Goal: Information Seeking & Learning: Learn about a topic

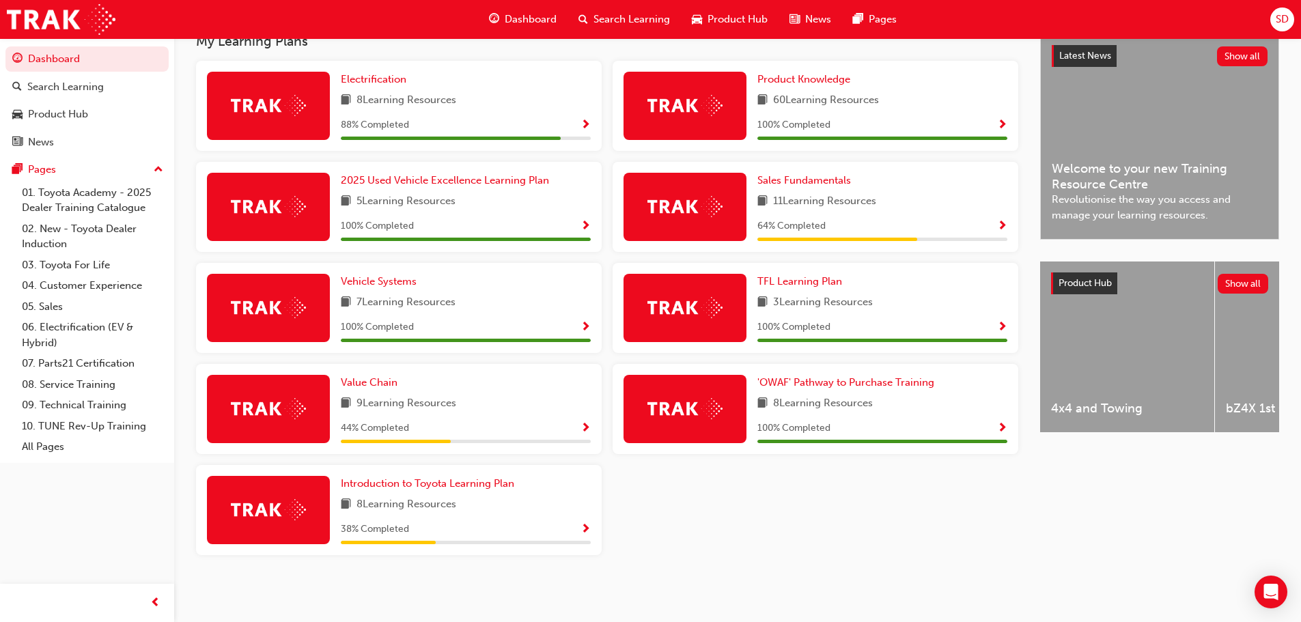
scroll to position [320, 0]
click at [585, 124] on span "Show Progress" at bounding box center [586, 126] width 10 height 12
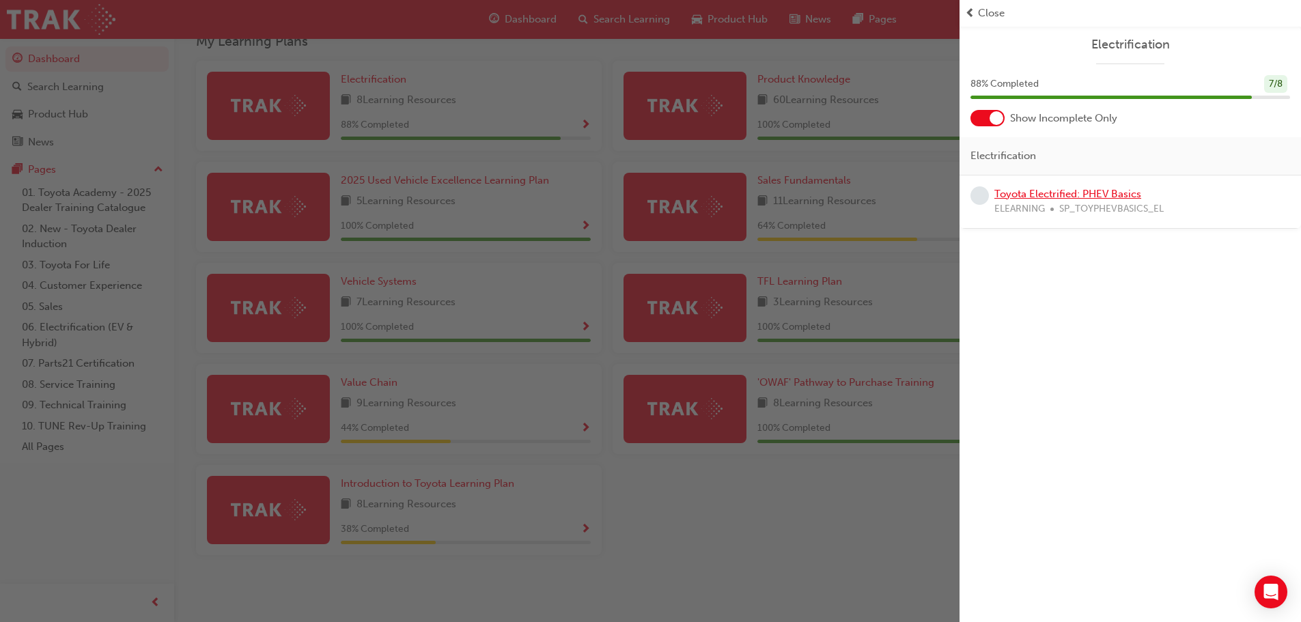
click at [1098, 192] on link "Toyota Electrified: PHEV Basics" at bounding box center [1068, 194] width 147 height 12
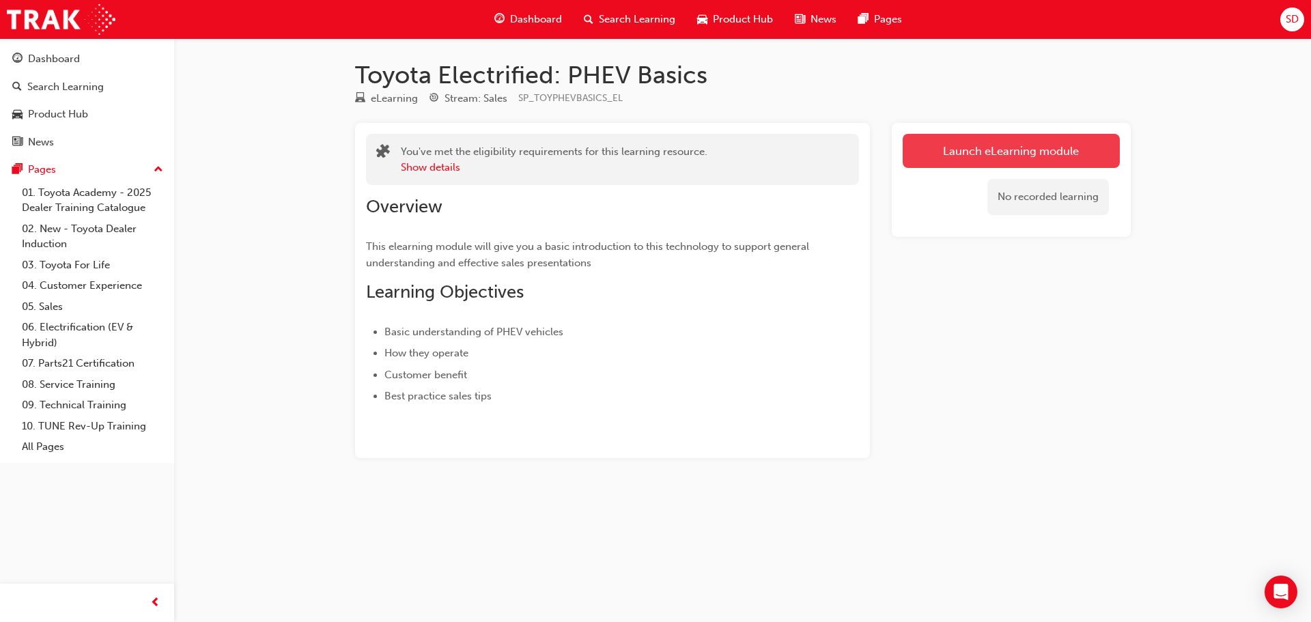
click at [1039, 150] on link "Launch eLearning module" at bounding box center [1011, 151] width 217 height 34
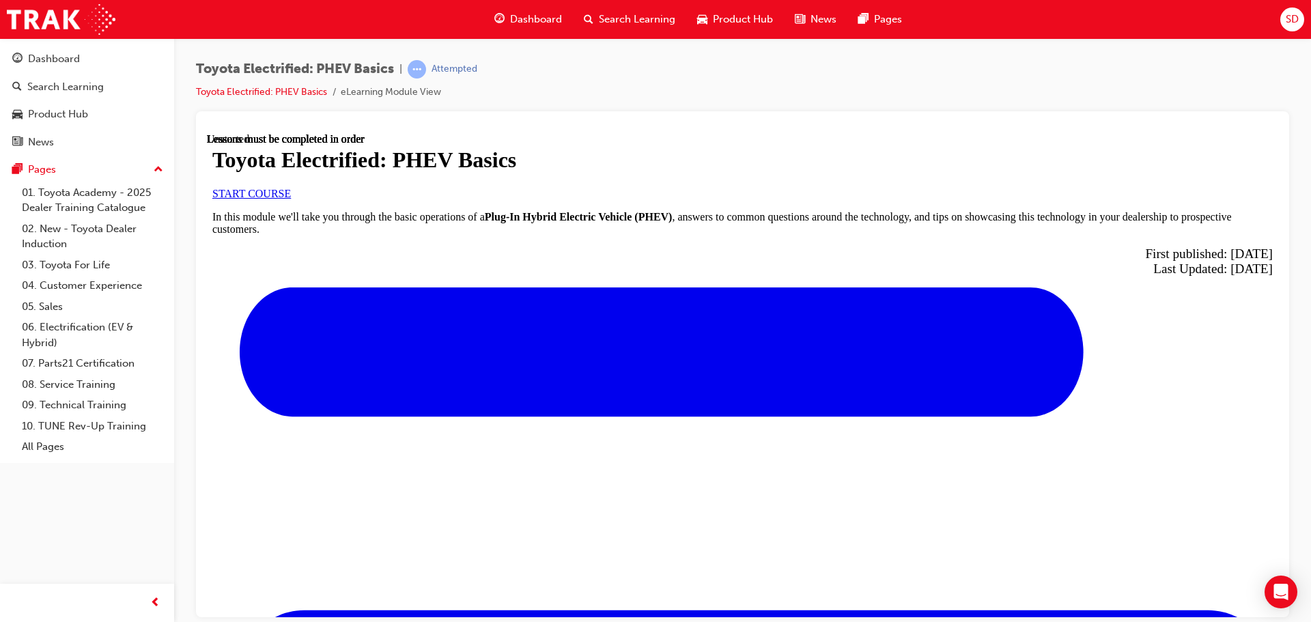
click at [291, 199] on span "START COURSE" at bounding box center [251, 193] width 79 height 12
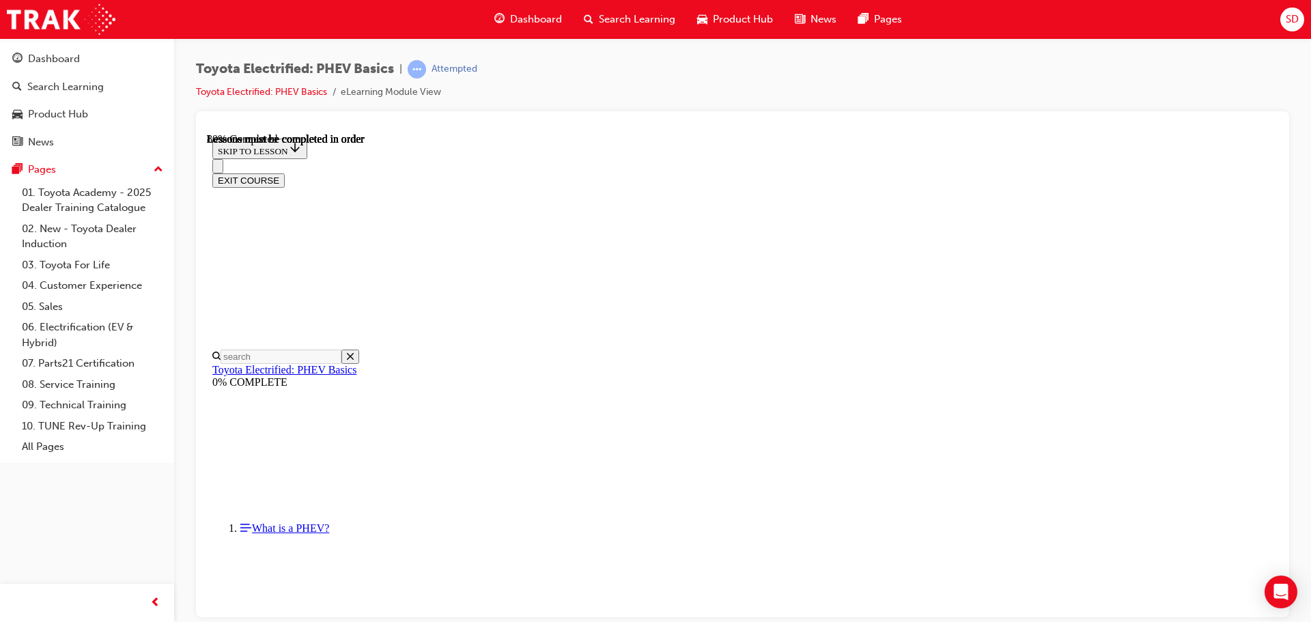
scroll to position [725, 0]
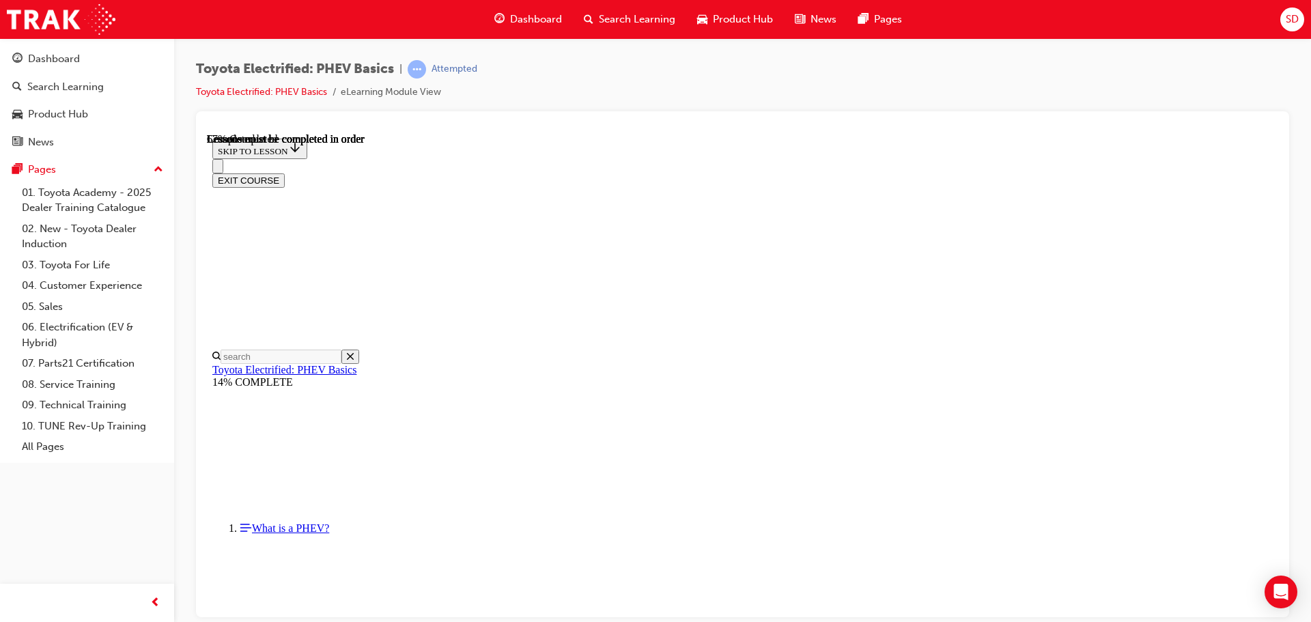
scroll to position [316, 0]
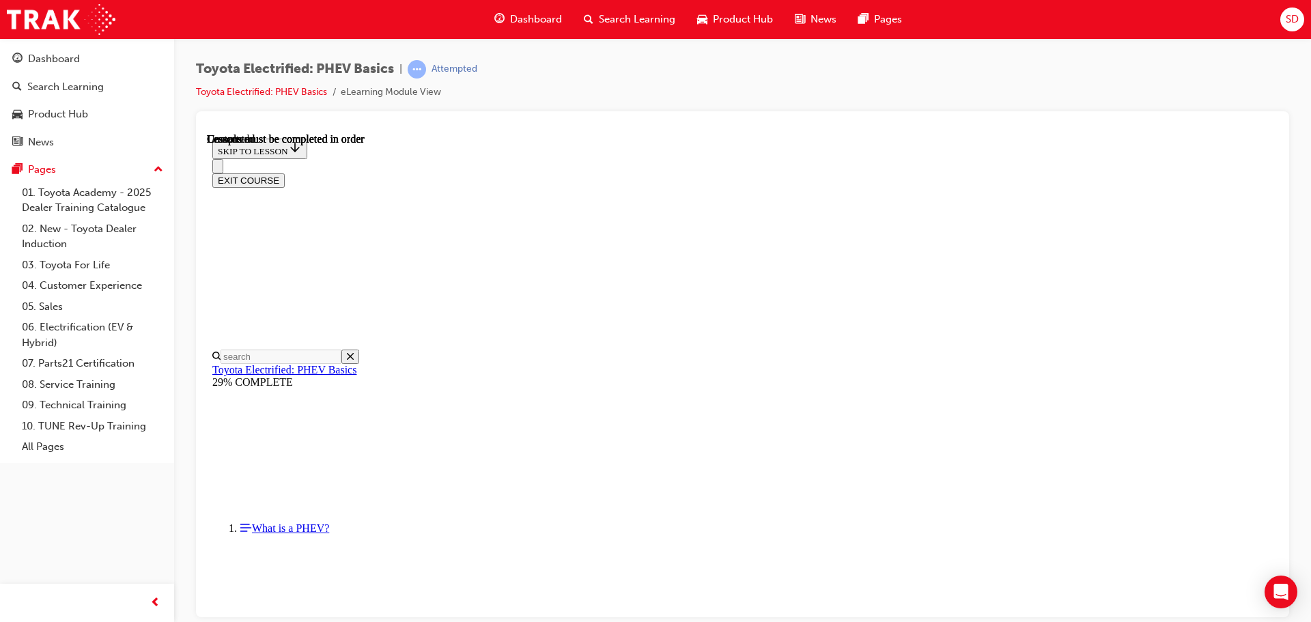
scroll to position [42, 0]
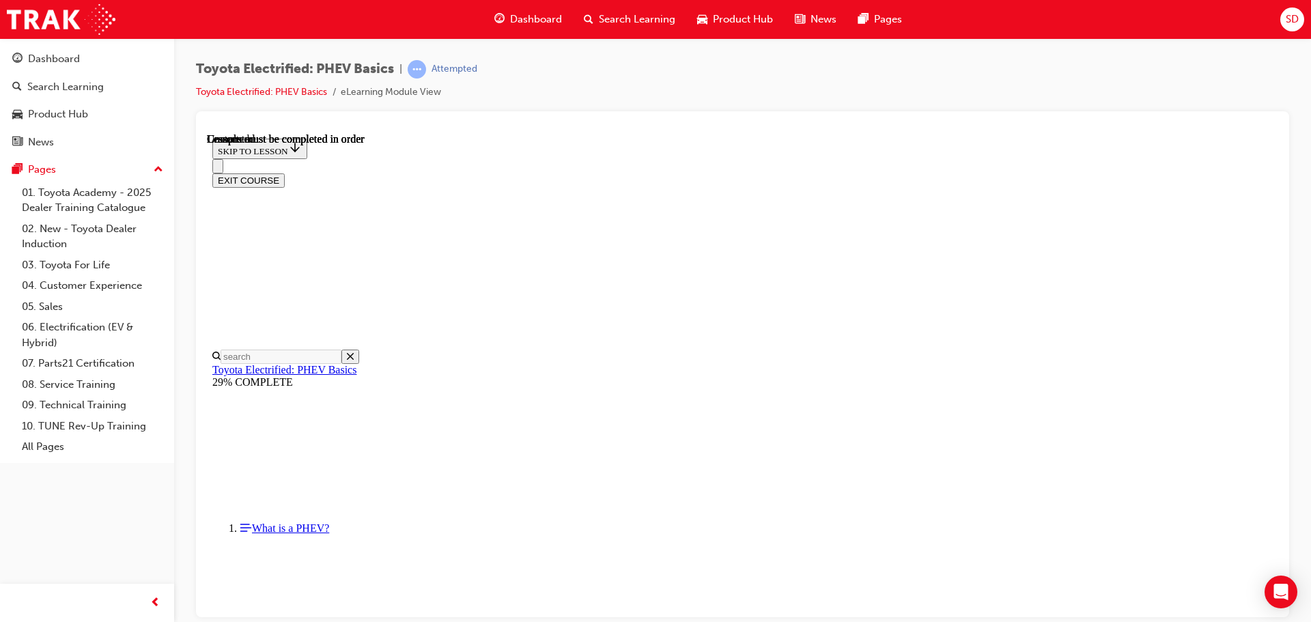
scroll to position [488, 0]
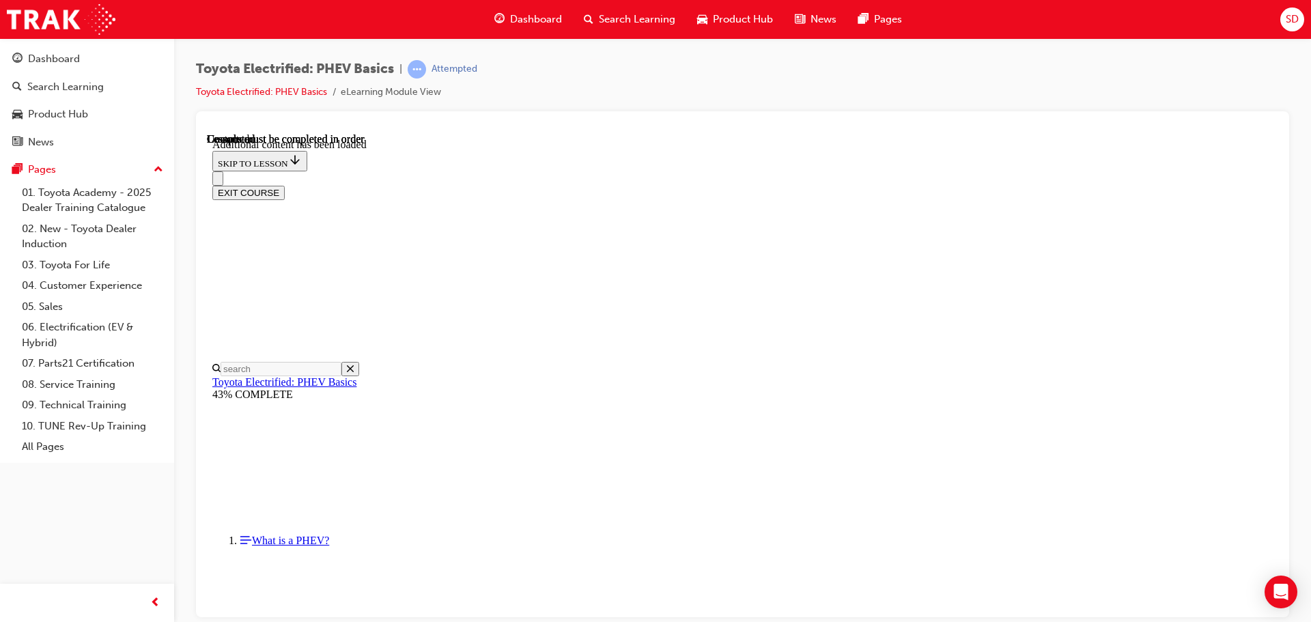
scroll to position [292, 0]
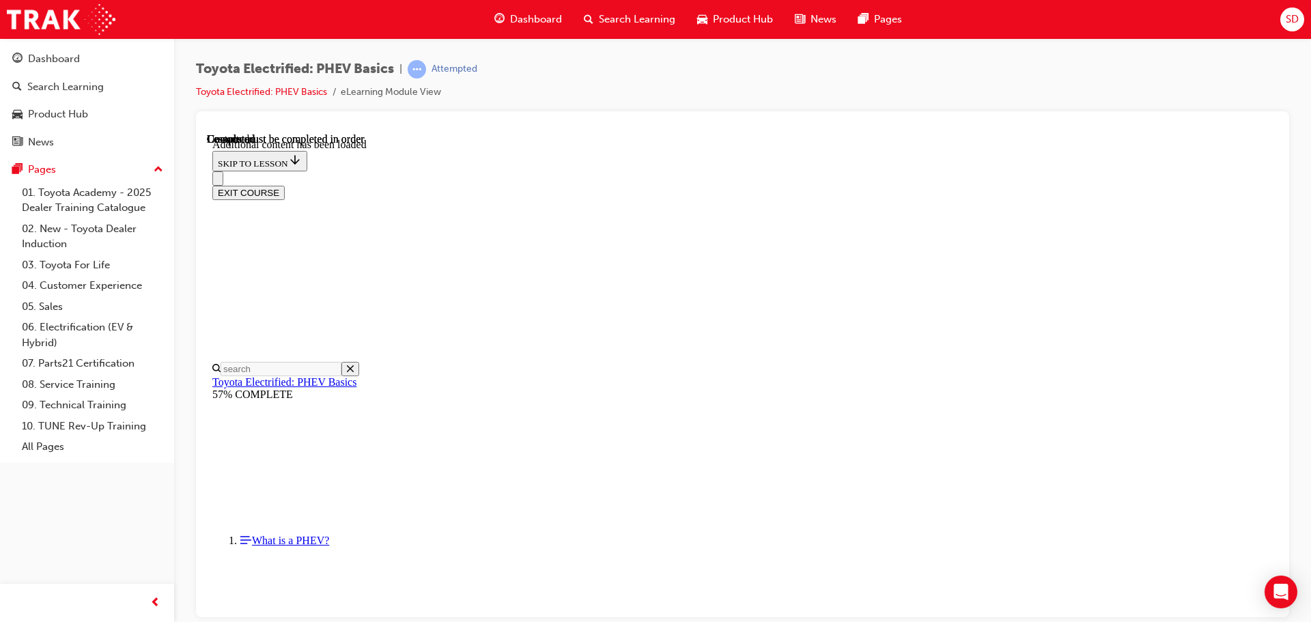
drag, startPoint x: 1061, startPoint y: 357, endPoint x: 1066, endPoint y: 350, distance: 7.4
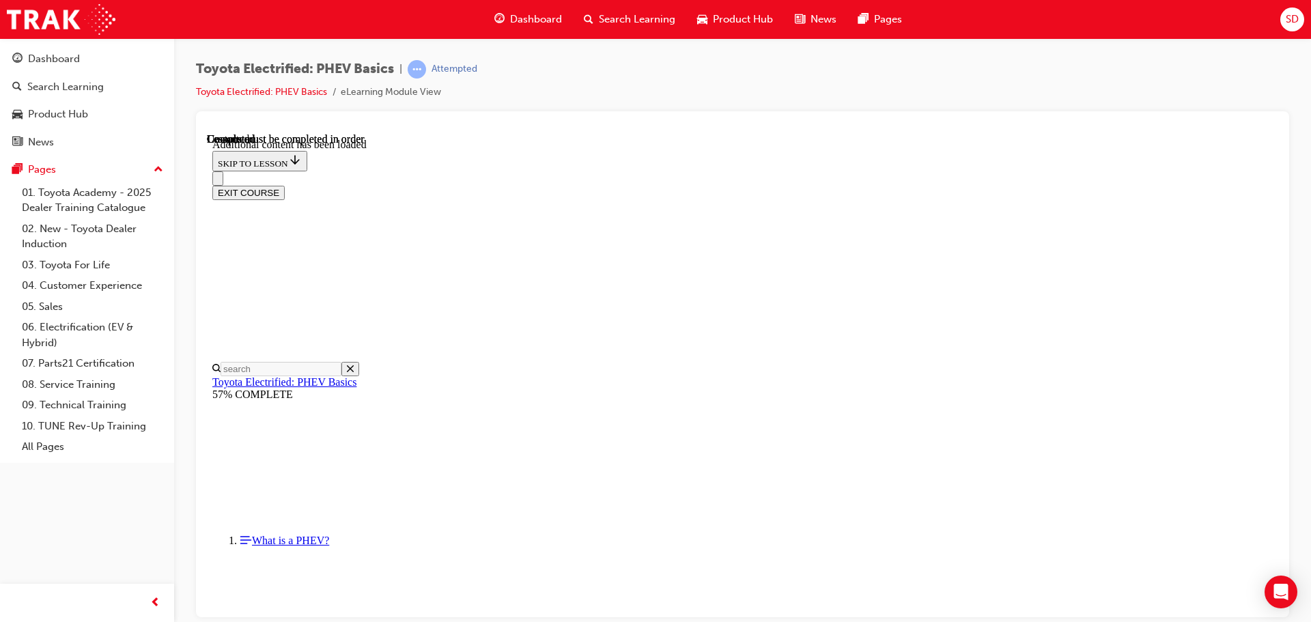
scroll to position [2058, 0]
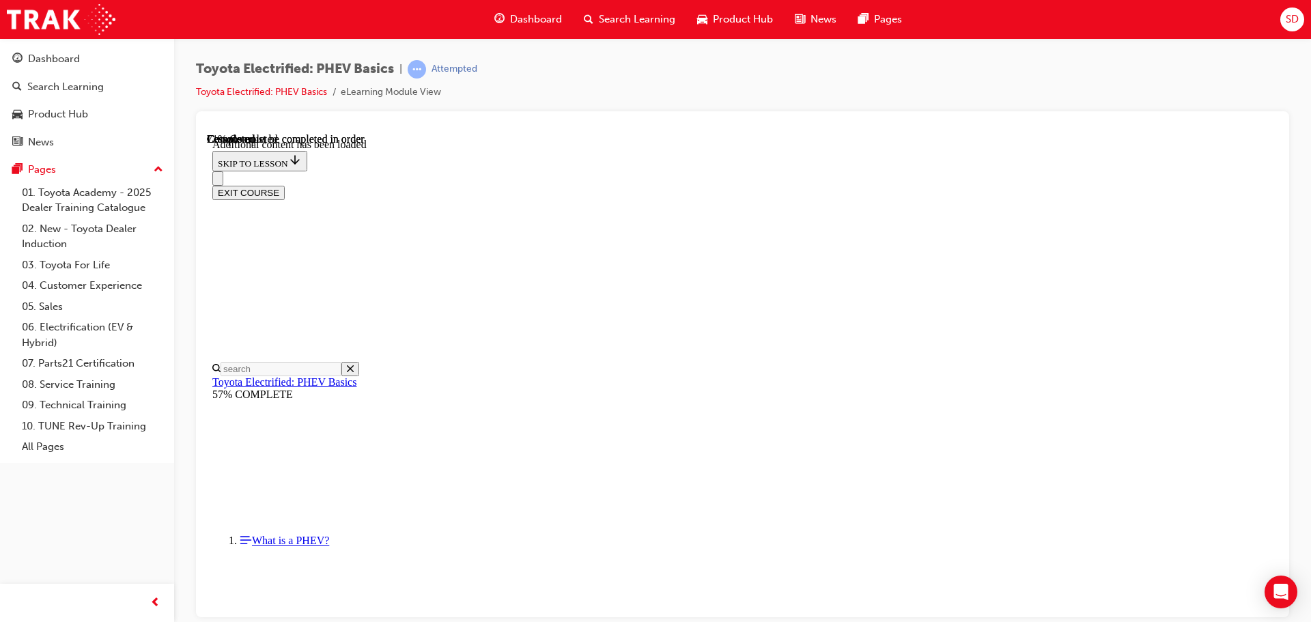
scroll to position [620, 0]
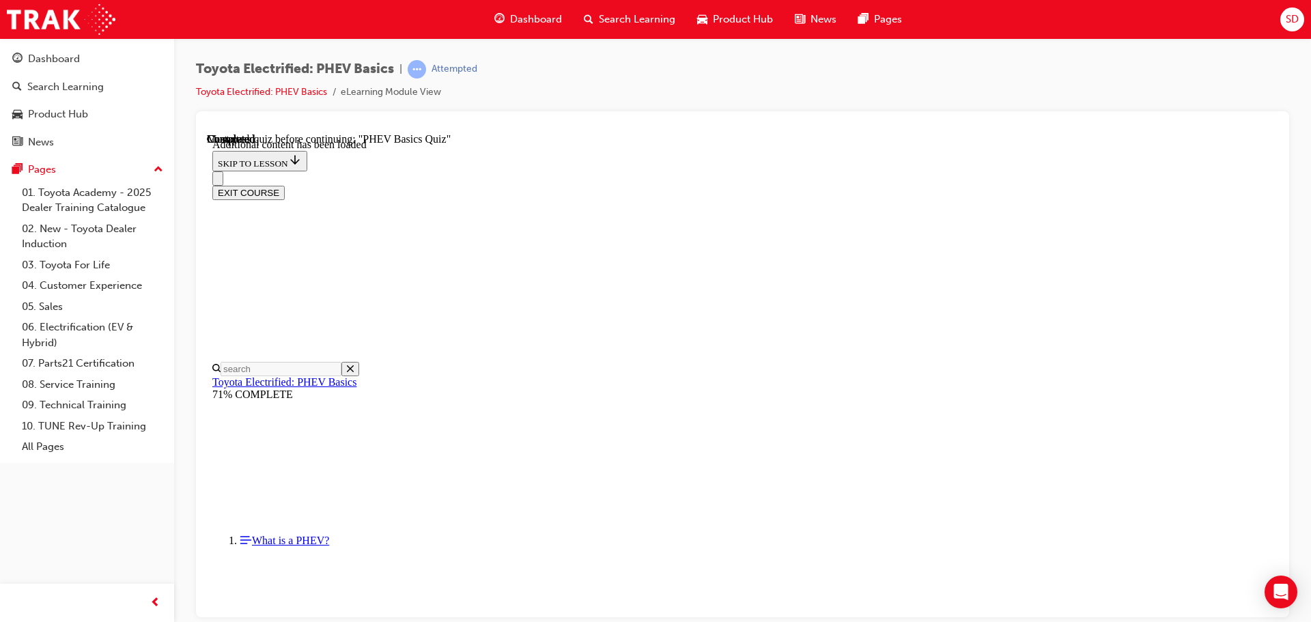
radio input "true"
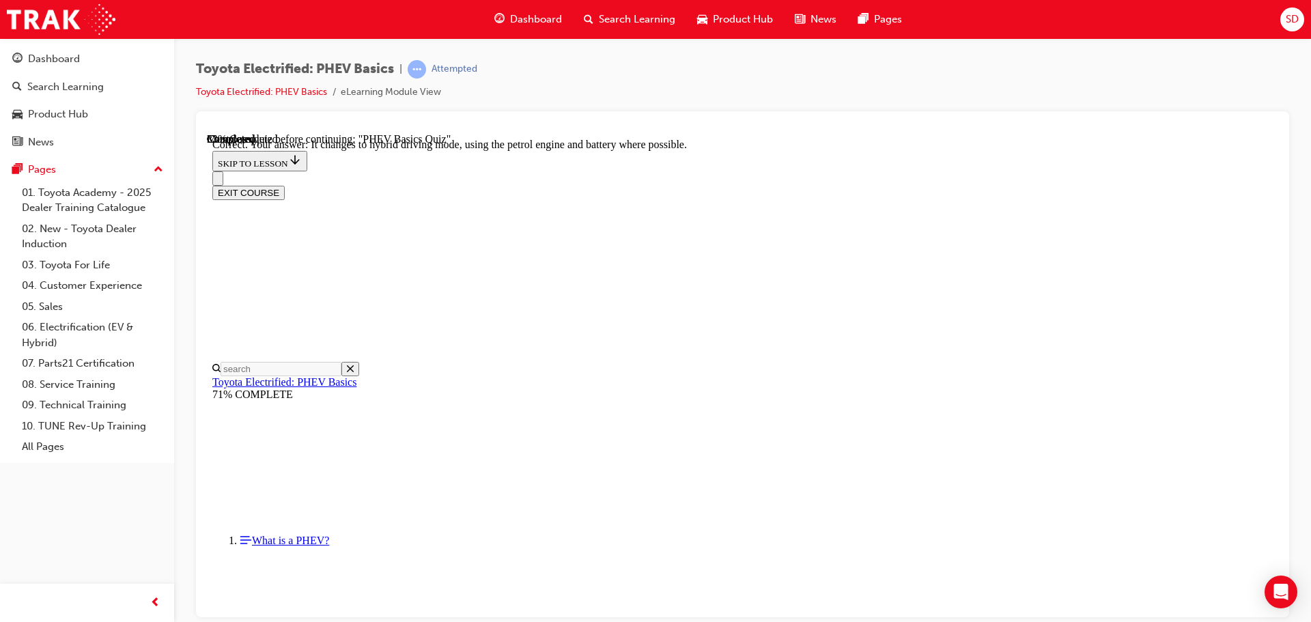
scroll to position [152, 0]
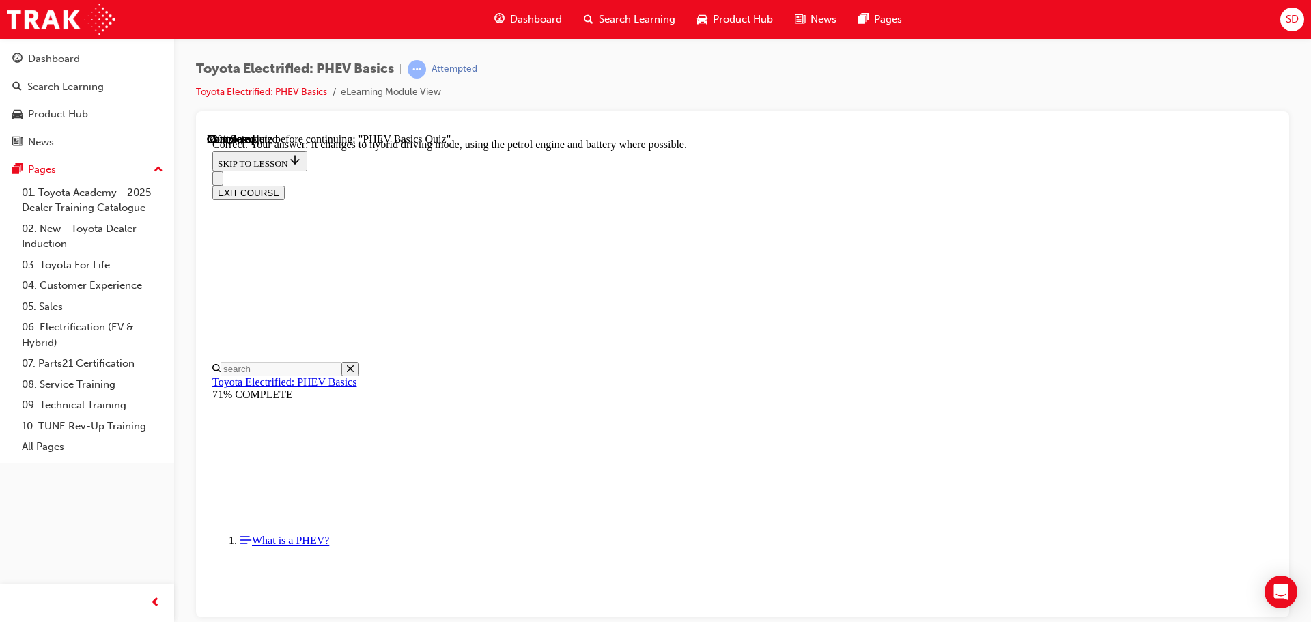
radio input "true"
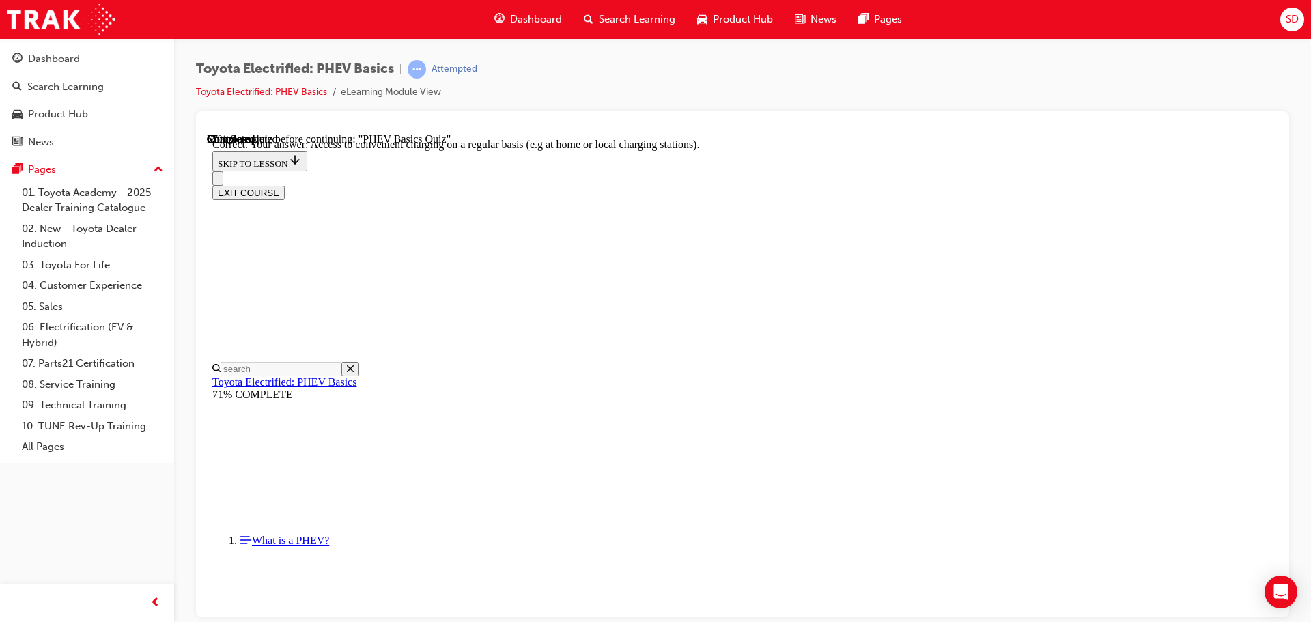
scroll to position [146, 0]
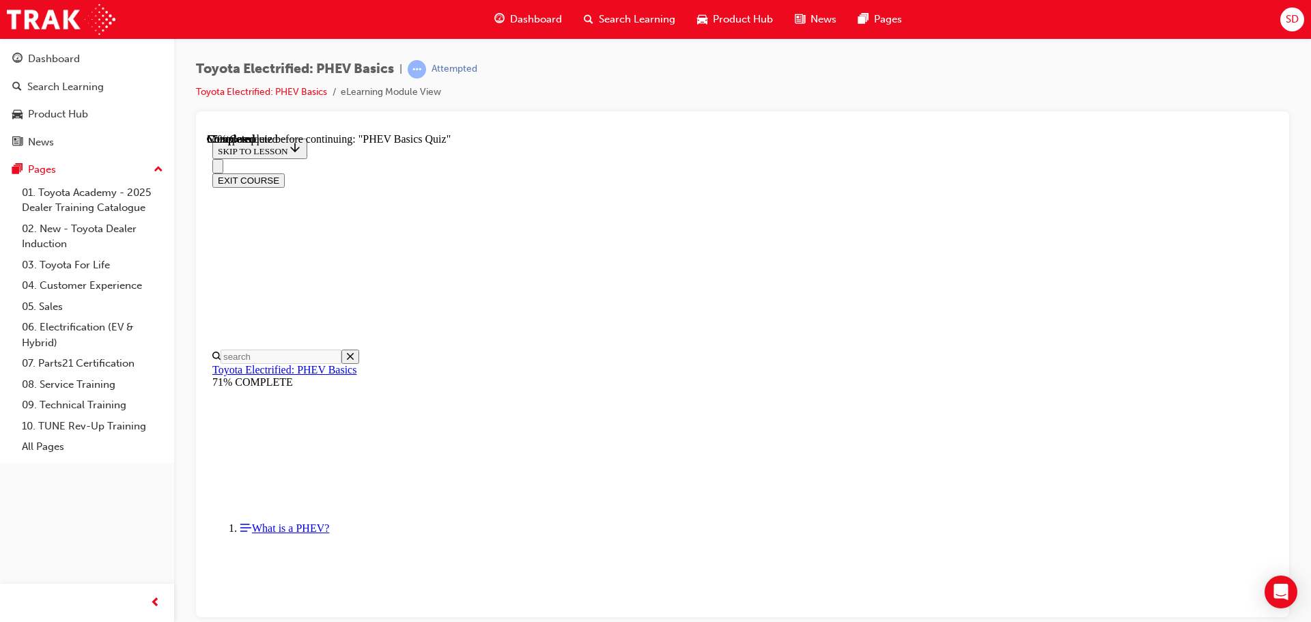
drag, startPoint x: 620, startPoint y: 391, endPoint x: 642, endPoint y: 416, distance: 33.4
radio input "true"
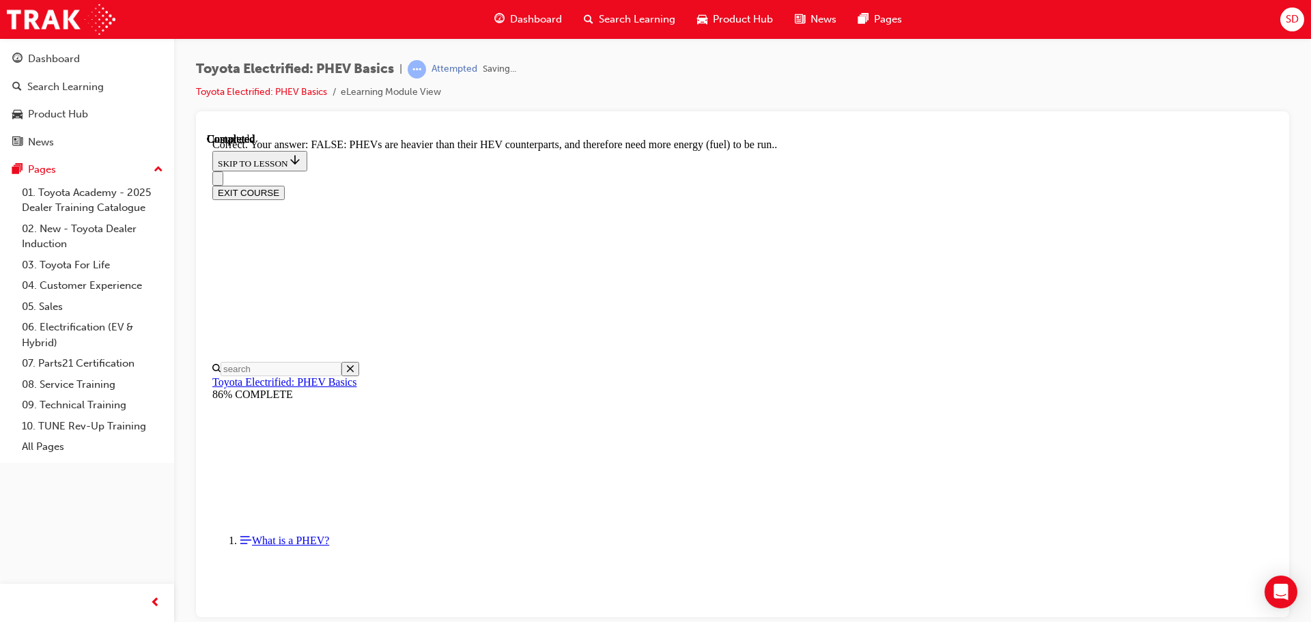
scroll to position [240, 0]
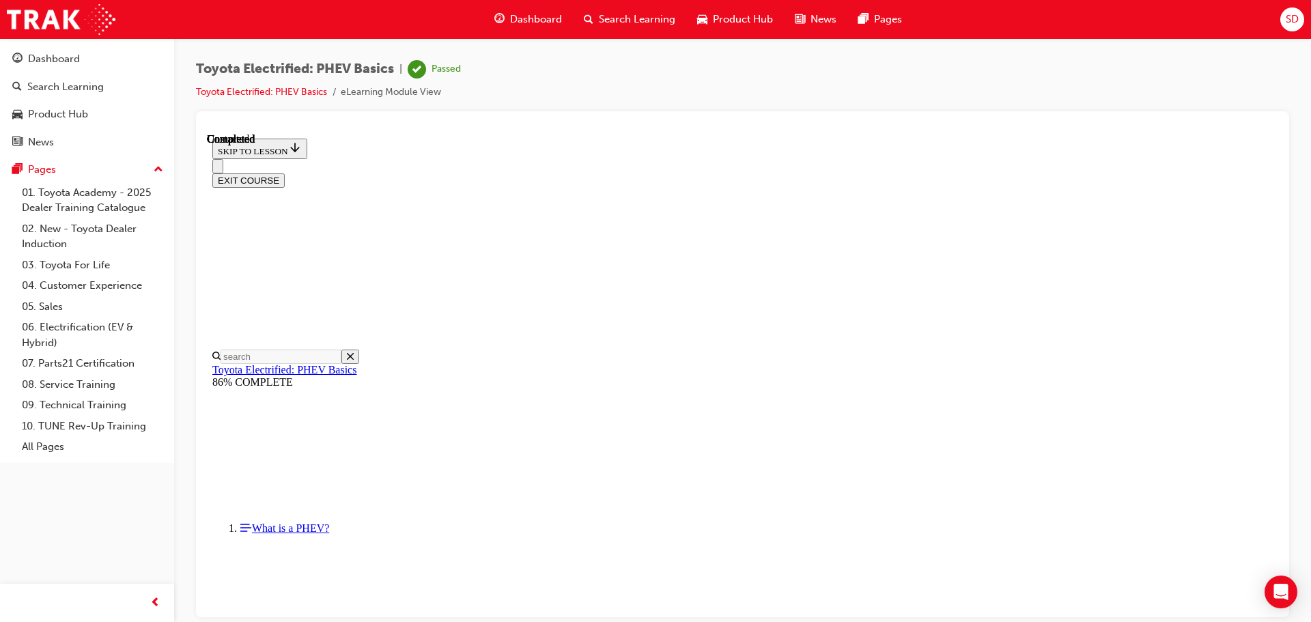
scroll to position [258, 0]
click at [285, 173] on button "EXIT COURSE" at bounding box center [248, 180] width 72 height 14
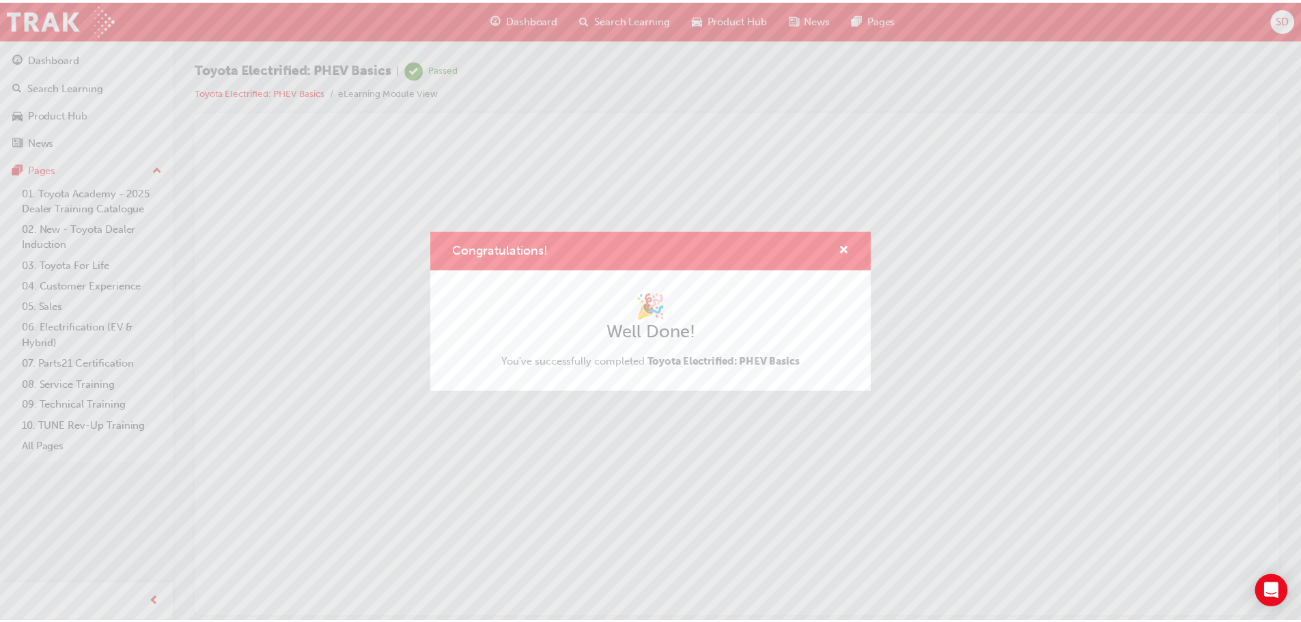
scroll to position [0, 0]
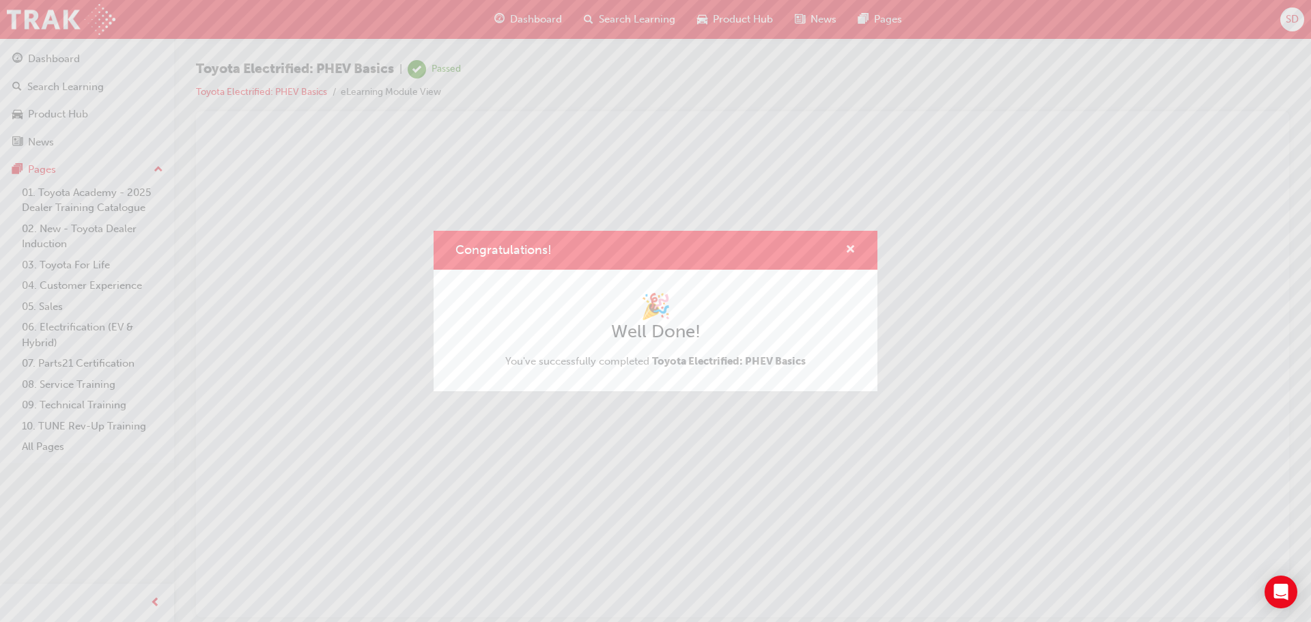
click at [851, 246] on span "cross-icon" at bounding box center [851, 251] width 10 height 12
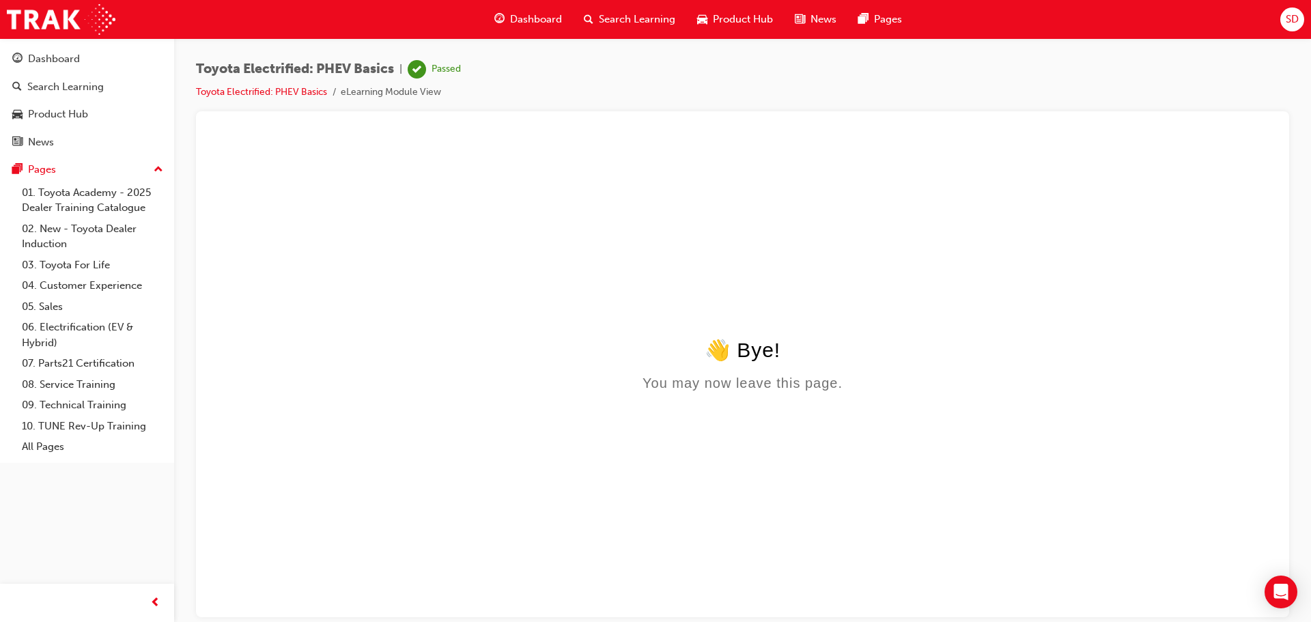
click at [530, 16] on span "Dashboard" at bounding box center [536, 20] width 52 height 16
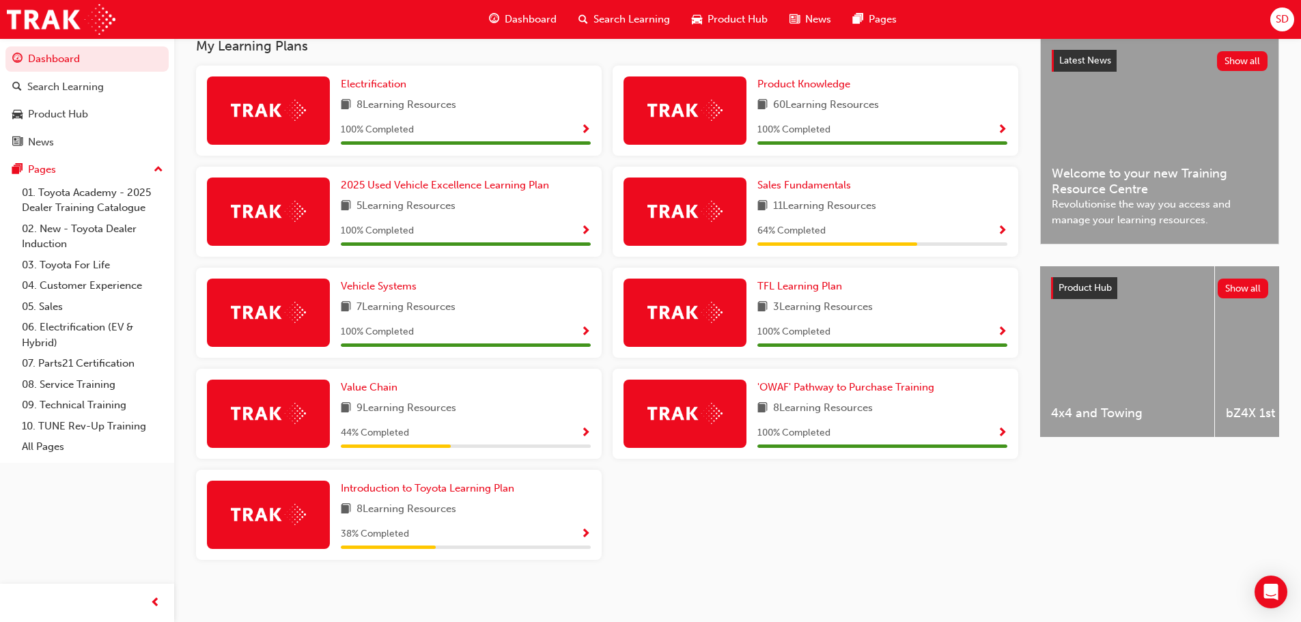
scroll to position [320, 0]
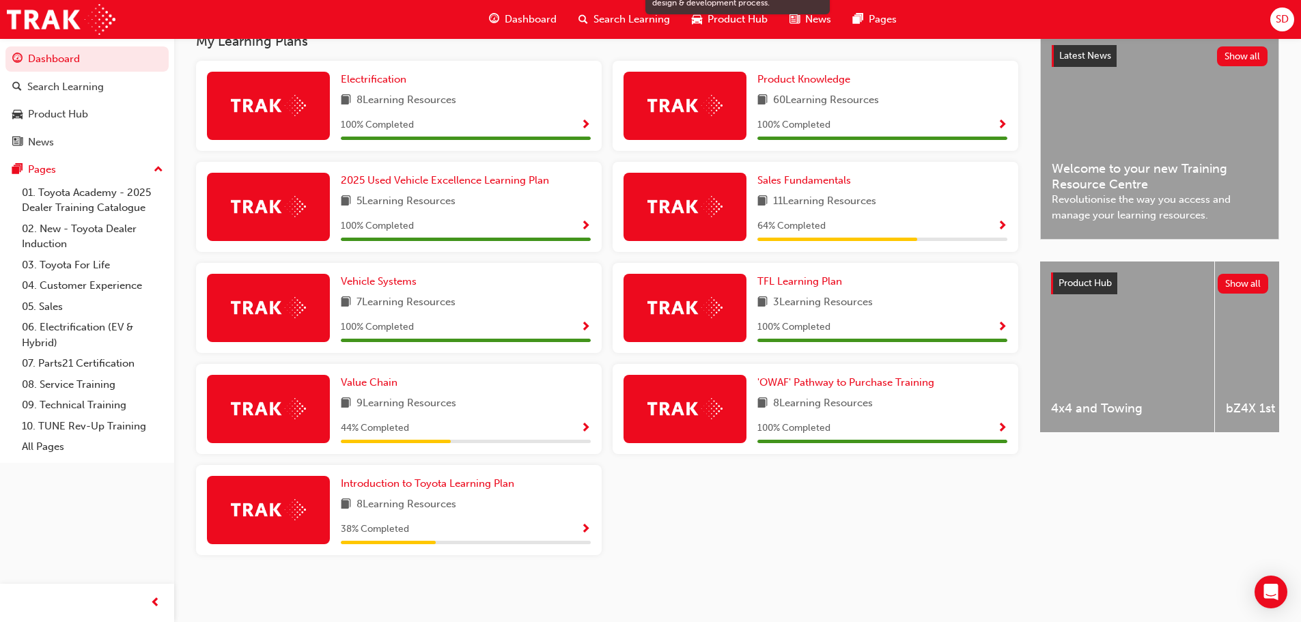
click at [575, 326] on div "100 % Completed" at bounding box center [466, 327] width 250 height 17
click at [587, 328] on span "Show Progress" at bounding box center [586, 328] width 10 height 12
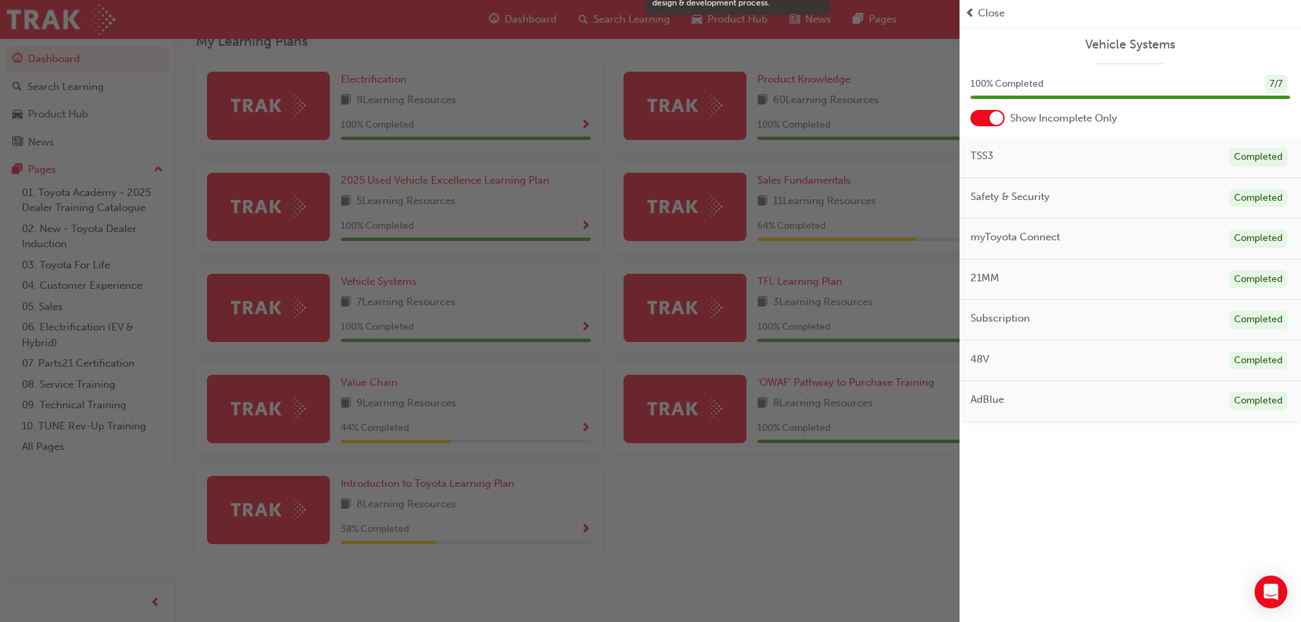
click at [1041, 495] on div "Vehicle Systems 100 % Completed 7 / 7 Show Incomplete Only TSS3 Completed Safet…" at bounding box center [1131, 311] width 342 height 622
click at [870, 501] on div "button" at bounding box center [480, 311] width 960 height 622
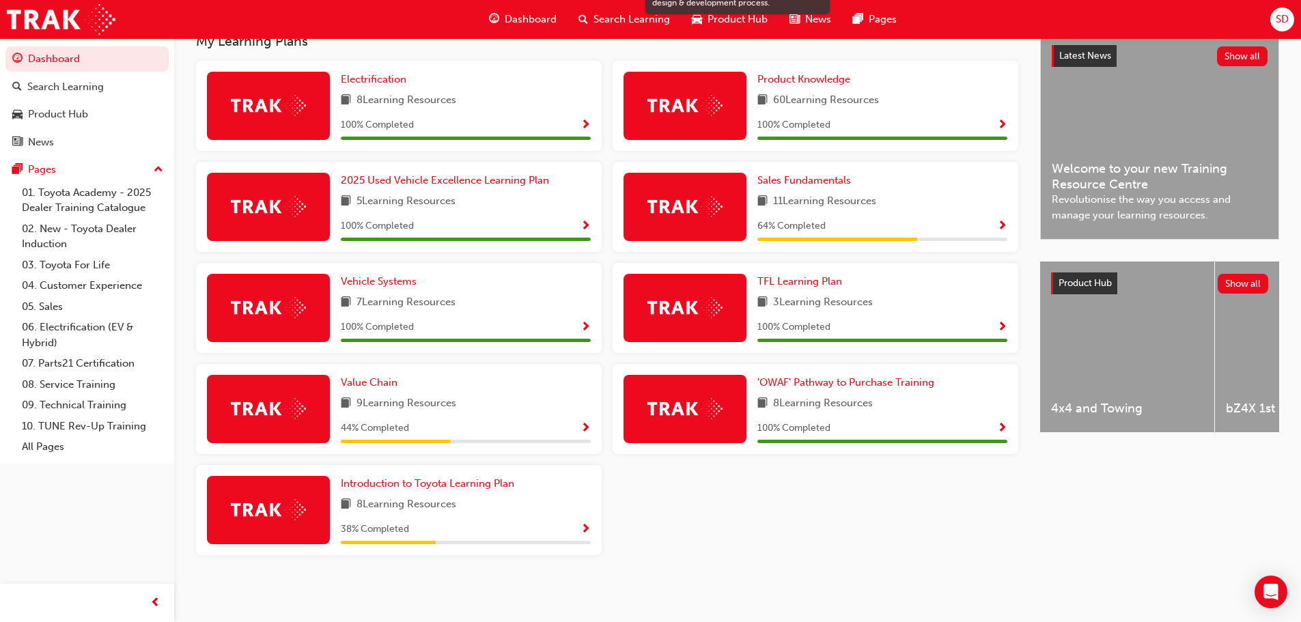
click at [585, 428] on span "Show Progress" at bounding box center [586, 429] width 10 height 12
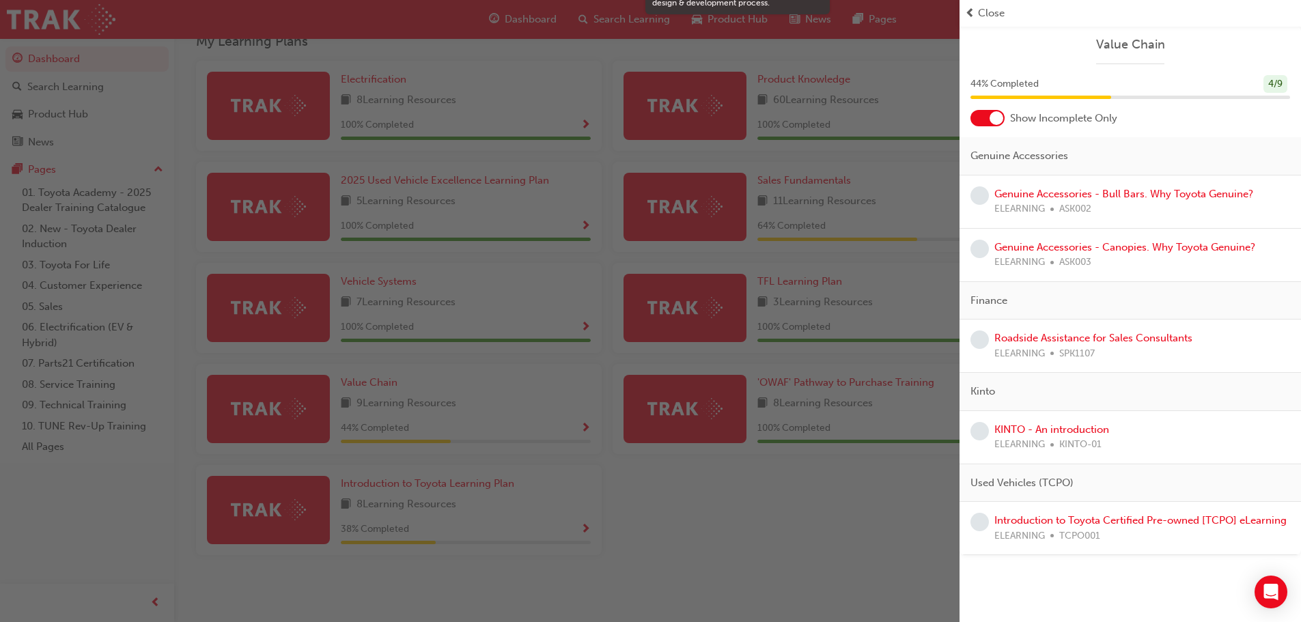
click at [979, 193] on span "learningRecordVerb_NONE-icon" at bounding box center [980, 195] width 18 height 18
click at [1036, 191] on link "Genuine Accessories - Bull Bars. Why Toyota Genuine?" at bounding box center [1124, 194] width 259 height 12
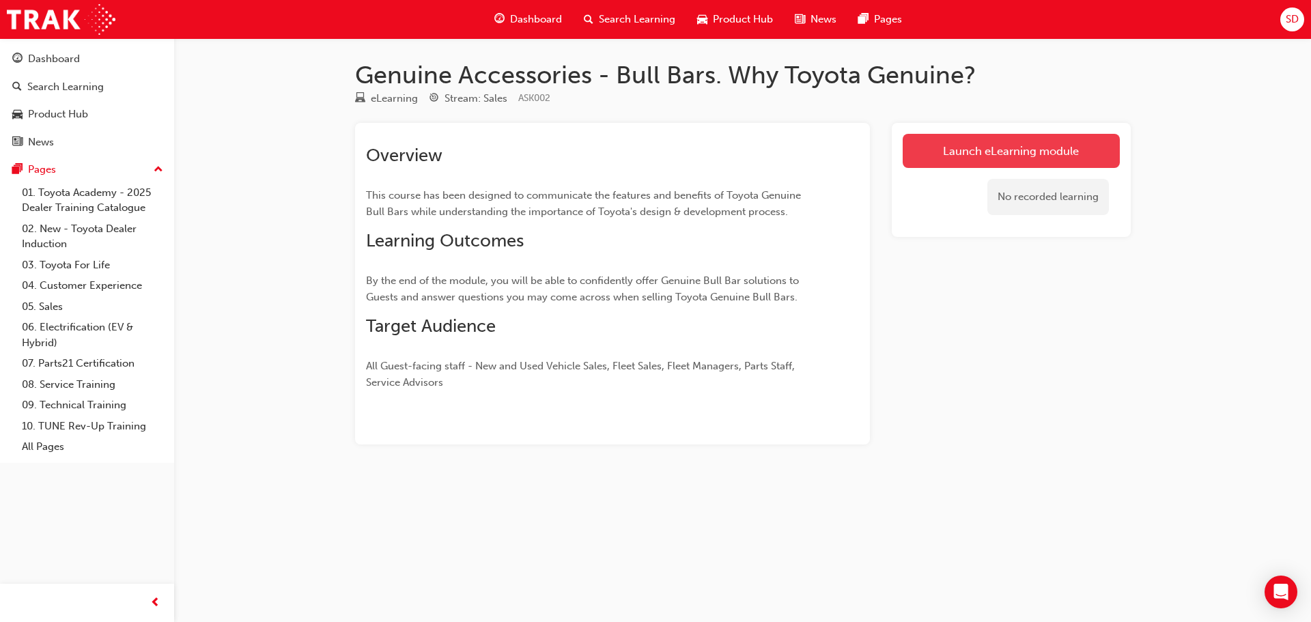
click at [1027, 156] on link "Launch eLearning module" at bounding box center [1011, 151] width 217 height 34
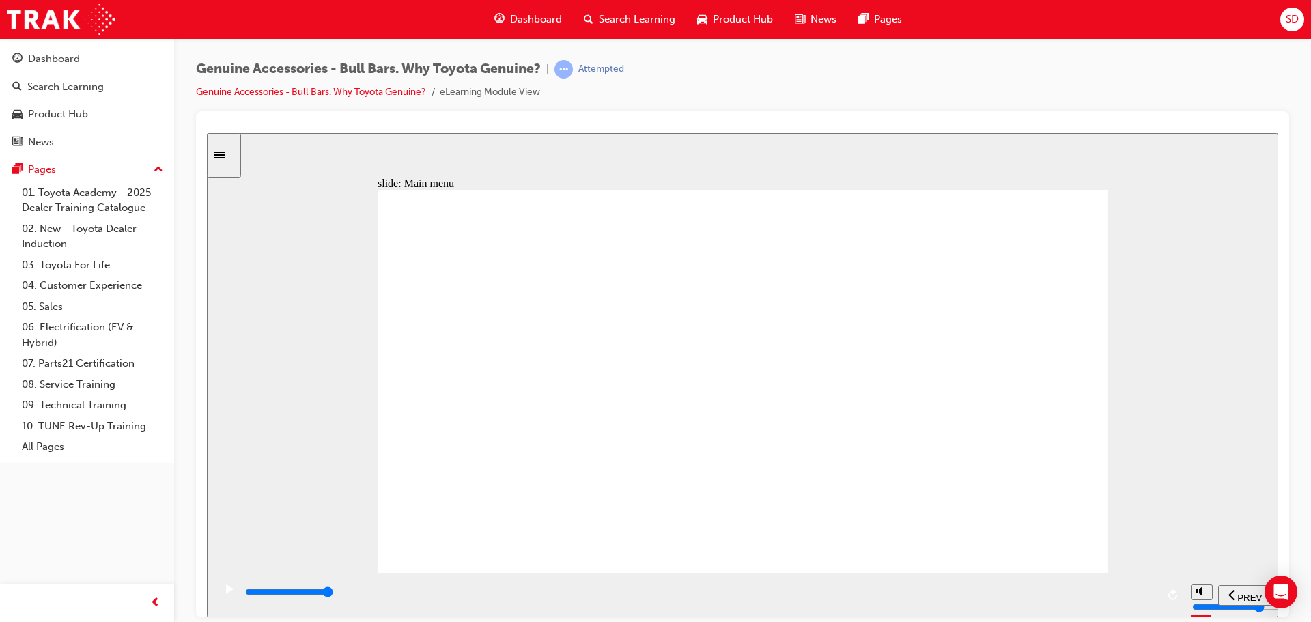
type input "17600"
